Goal: Register for event/course

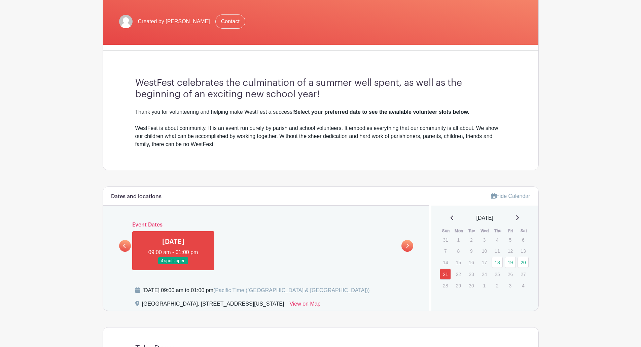
scroll to position [135, 0]
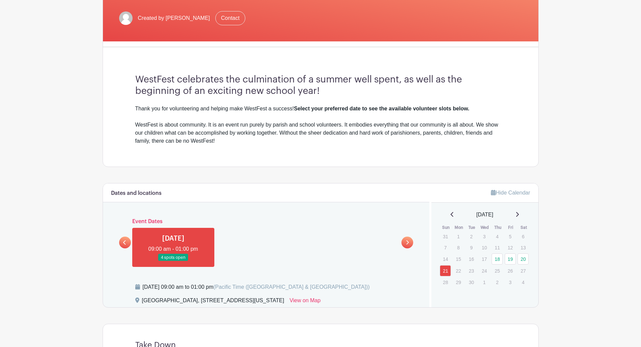
click at [121, 243] on link at bounding box center [125, 243] width 12 height 12
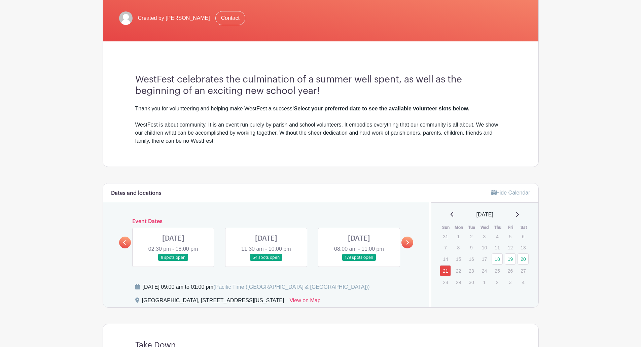
click at [408, 241] on icon at bounding box center [407, 242] width 3 height 5
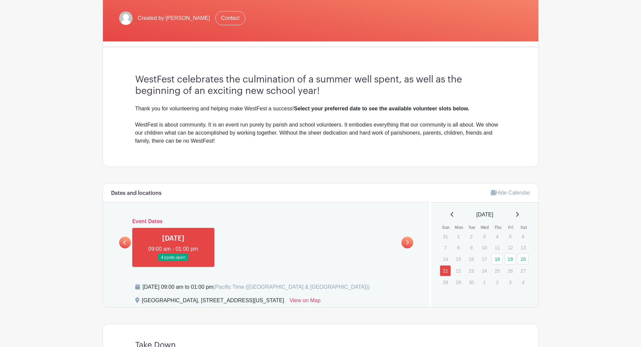
click at [127, 242] on link at bounding box center [125, 243] width 12 height 12
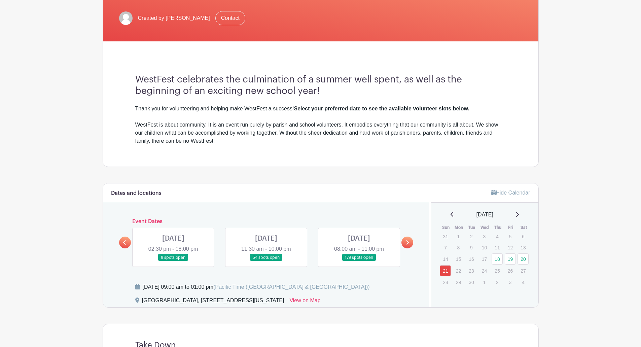
click at [359, 261] on link at bounding box center [359, 261] width 0 height 0
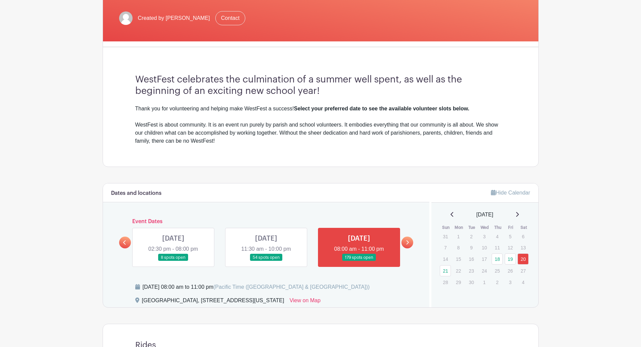
click at [359, 261] on link at bounding box center [359, 261] width 0 height 0
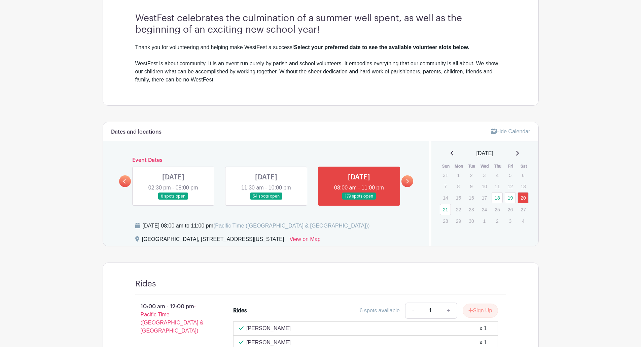
scroll to position [135, 0]
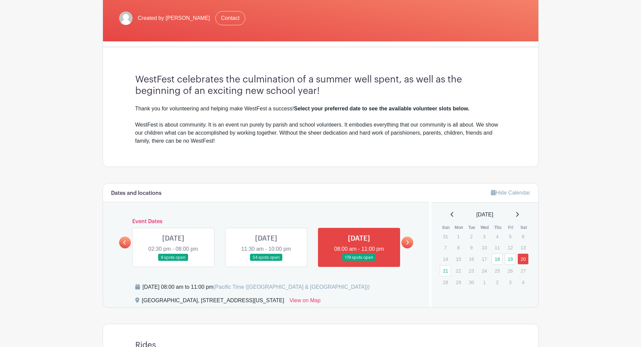
click at [359, 261] on link at bounding box center [359, 261] width 0 height 0
click at [406, 243] on icon at bounding box center [407, 242] width 3 height 5
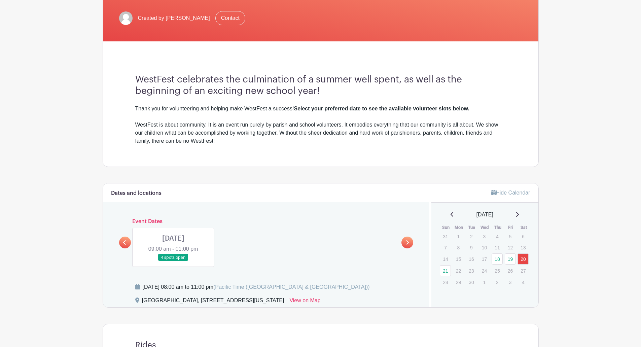
click at [173, 261] on link at bounding box center [173, 261] width 0 height 0
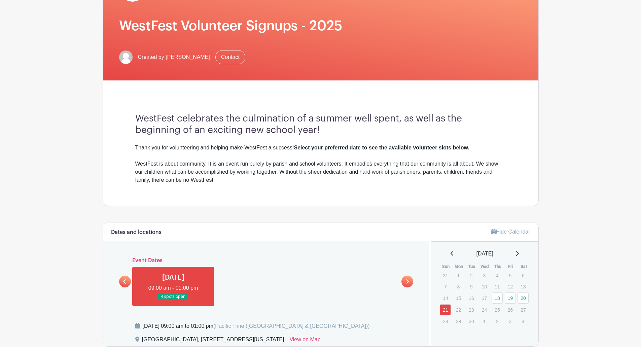
scroll to position [21, 0]
